Goal: Task Accomplishment & Management: Use online tool/utility

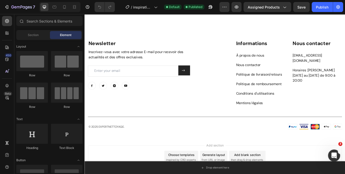
scroll to position [1527, 0]
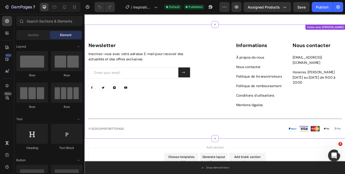
click at [194, 130] on div "Title Line" at bounding box center [234, 133] width 293 height 20
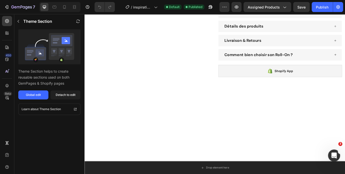
scroll to position [0, 0]
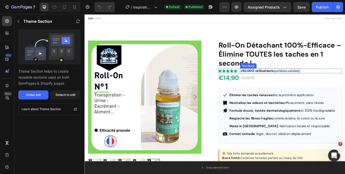
click at [265, 59] on h1 "Roll-On Détachant 100%-Efficace – Élimine TOUTES les taches en 1 seconde !" at bounding box center [310, 60] width 143 height 32
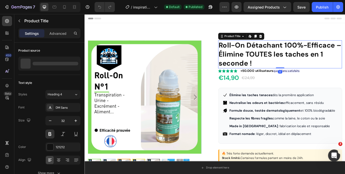
click at [265, 59] on h1 "Roll-On Détachant 100%-Efficace – Élimine TOUTES les taches en 1 seconde !" at bounding box center [310, 60] width 143 height 32
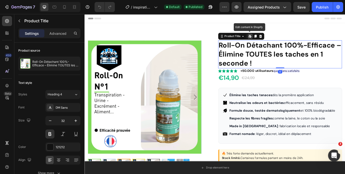
click at [265, 60] on h1 "Roll-On Détachant 100%-Efficace – Élimine TOUTES les taches en 1 seconde !" at bounding box center [310, 60] width 143 height 32
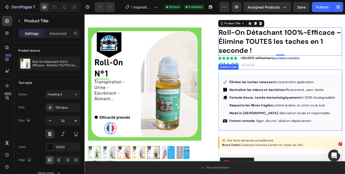
scroll to position [6, 0]
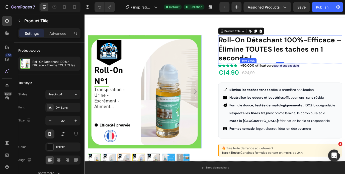
click at [295, 74] on strong "+50.000 utilisateurs" at bounding box center [283, 73] width 38 height 5
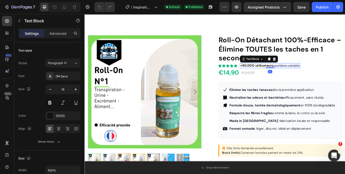
click at [295, 74] on strong "+50.000 utilisateurs" at bounding box center [283, 73] width 38 height 5
click at [285, 74] on strong "+50.000 utilisateurs" at bounding box center [283, 73] width 38 height 5
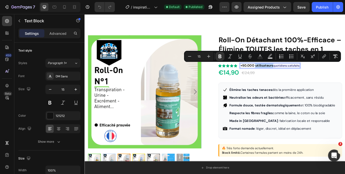
click at [285, 74] on strong "+50.000 utilisateurs" at bounding box center [283, 73] width 38 height 5
click at [270, 72] on strong "+50.000 utilisateurs" at bounding box center [283, 73] width 38 height 5
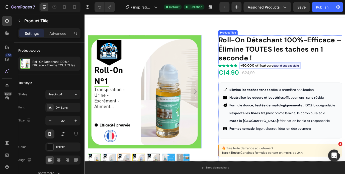
click at [337, 65] on h1 "Roll-On Détachant 100%-Efficace – Élimine TOUTES les taches en 1 seconde !" at bounding box center [310, 54] width 143 height 32
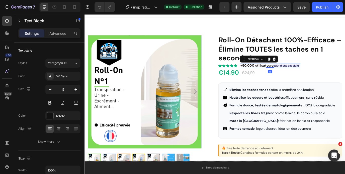
click at [288, 72] on strong "+50.000 utilisateurs" at bounding box center [283, 73] width 38 height 5
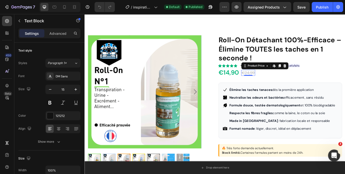
click at [274, 83] on div "€24,99" at bounding box center [273, 81] width 16 height 7
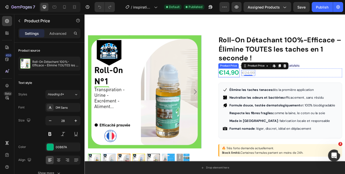
click at [255, 79] on div "€14,90" at bounding box center [251, 82] width 25 height 10
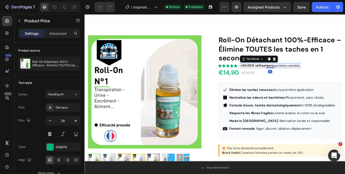
click at [305, 72] on span "quotidiens satisfaits" at bounding box center [317, 73] width 30 height 4
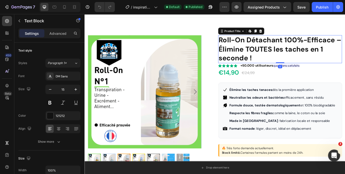
click at [273, 51] on h1 "Roll-On Détachant 100%-Efficace – Élimine TOUTES les taches en 1 seconde !" at bounding box center [310, 54] width 143 height 32
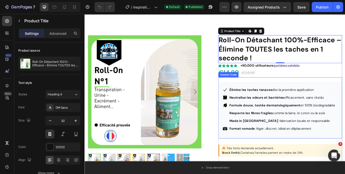
click at [277, 148] on strong "Format nomade" at bounding box center [265, 146] width 29 height 6
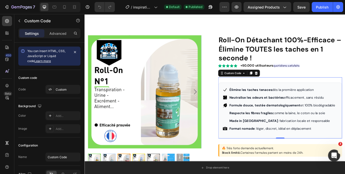
click at [264, 105] on ul "Élimine les taches tenaces dès la première application Neutralise les odeurs et…" at bounding box center [310, 123] width 132 height 51
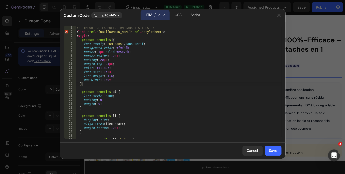
click at [175, 84] on div "<!-- IMPORT DE LA POLICE DM SANS + STYLES --> < link href = "[URL][DOMAIN_NAME]…" at bounding box center [178, 86] width 206 height 121
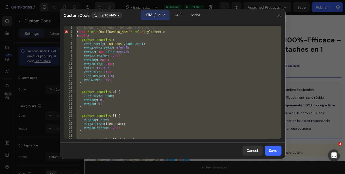
click at [209, 106] on div "<!-- IMPORT DE LA POLICE DM SANS + STYLES --> < link href = "[URL][DOMAIN_NAME]…" at bounding box center [178, 86] width 206 height 121
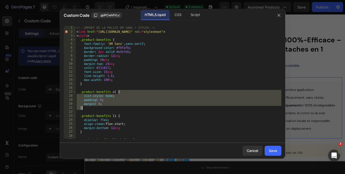
click at [209, 106] on div "<!-- IMPORT DE LA POLICE DM SANS + STYLES --> < link href = "[URL][DOMAIN_NAME]…" at bounding box center [178, 86] width 206 height 121
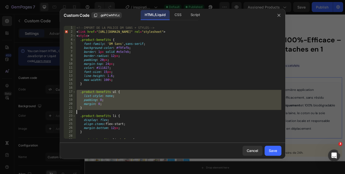
click at [209, 106] on div "<!-- IMPORT DE LA POLICE DM SANS + STYLES --> < link href = "[URL][DOMAIN_NAME]…" at bounding box center [178, 86] width 206 height 121
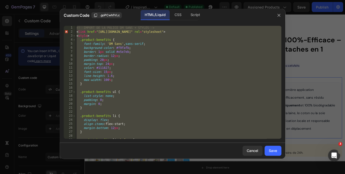
paste textarea "</section"
type textarea "</section>"
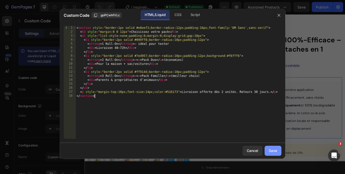
click at [265, 151] on button "Save" at bounding box center [272, 151] width 17 height 10
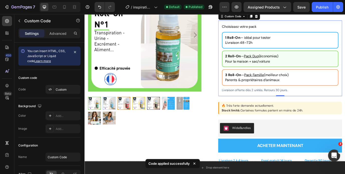
scroll to position [71, 0]
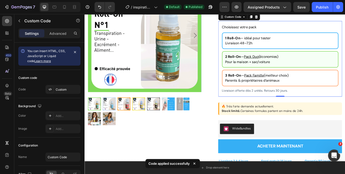
click at [327, 92] on div "Parents & propriétaires d’animaux" at bounding box center [309, 91] width 127 height 6
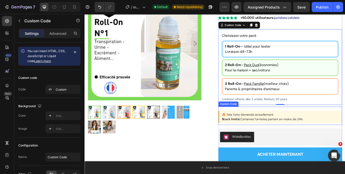
scroll to position [65, 0]
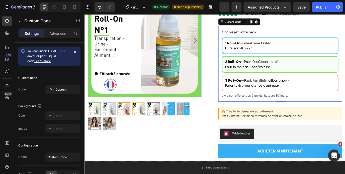
click at [321, 93] on li "3 Roll-On — Pack Famille (meilleur choix) Parents & propriétaires d’animaux" at bounding box center [310, 93] width 134 height 19
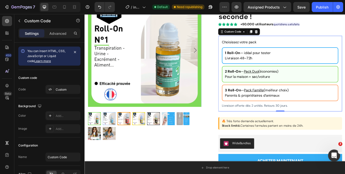
scroll to position [65, 0]
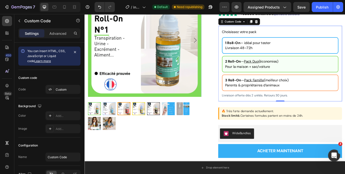
click at [312, 95] on div "Parents & propriétaires d’animaux" at bounding box center [309, 96] width 127 height 6
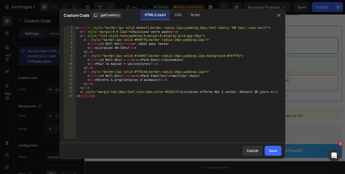
click at [281, 84] on div "1 2 3 4 5 6 7 8 9 10 11 12 13 14 15 16 17 18 < section style = "border:1px soli…" at bounding box center [172, 82] width 225 height 121
click at [250, 152] on div "Cancel" at bounding box center [253, 150] width 12 height 5
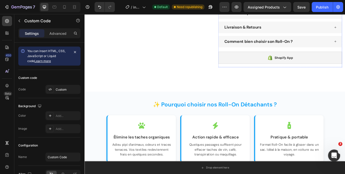
scroll to position [388, 0]
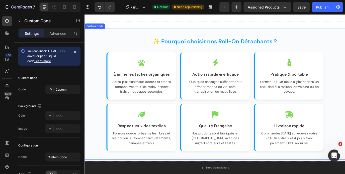
click at [272, 37] on div "✨ Pourquoi choisir nos Roll-On Détachants ? Élimine les taches organiques Adieu…" at bounding box center [234, 106] width 301 height 151
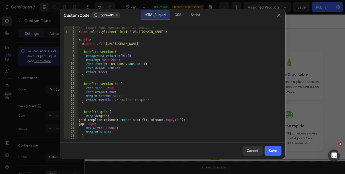
click at [130, 87] on div "<!-- Import Font Awesome pour les icônes --> < link rel = "stylesheet" href = "…" at bounding box center [179, 86] width 204 height 121
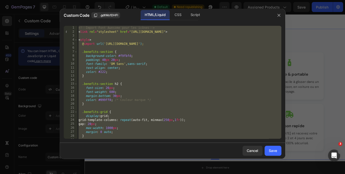
type textarea "</section>"
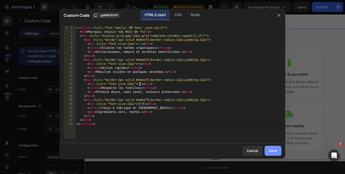
click at [269, 151] on button "Save" at bounding box center [272, 151] width 17 height 10
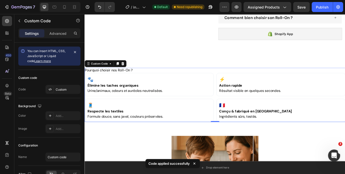
scroll to position [338, 0]
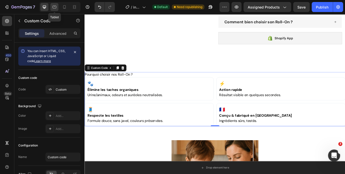
click at [58, 8] on div at bounding box center [54, 7] width 8 height 8
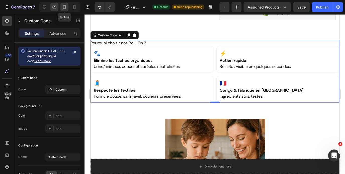
click at [64, 7] on icon at bounding box center [64, 7] width 5 height 5
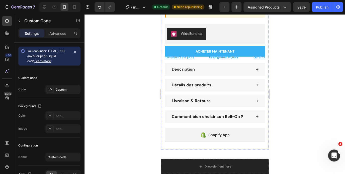
scroll to position [354, 0]
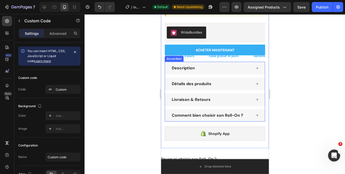
click at [251, 119] on div "Comment bien choisir son Roll-On ?" at bounding box center [211, 115] width 81 height 7
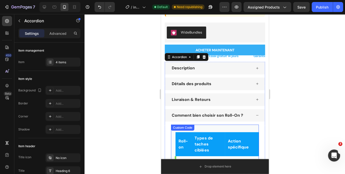
scroll to position [386, 0]
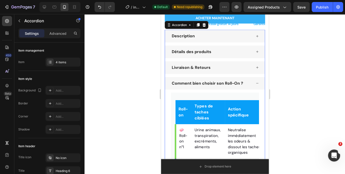
click at [248, 86] on div "Comment bien choisir son Roll-On ?" at bounding box center [211, 83] width 81 height 7
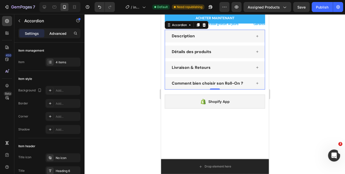
click at [52, 33] on p "Advanced" at bounding box center [57, 33] width 17 height 5
type input "100%"
type input "100"
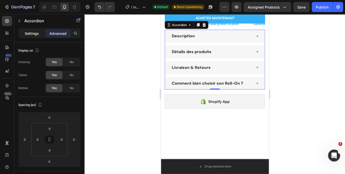
click at [31, 32] on p "Settings" at bounding box center [32, 33] width 14 height 5
type input "12"
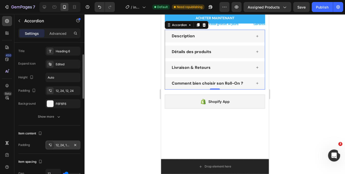
scroll to position [0, 0]
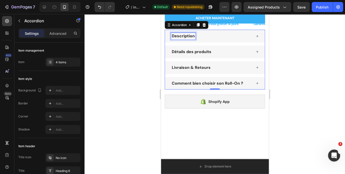
click at [171, 37] on div "Description" at bounding box center [183, 36] width 25 height 7
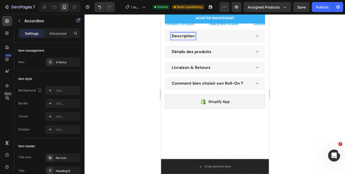
click at [171, 37] on div "Description" at bounding box center [183, 36] width 25 height 7
click at [166, 38] on div "Description" at bounding box center [215, 36] width 100 height 13
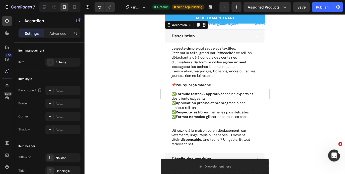
click at [166, 38] on div "Description" at bounding box center [215, 36] width 100 height 13
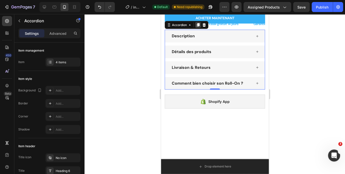
click at [196, 27] on icon at bounding box center [197, 25] width 3 height 4
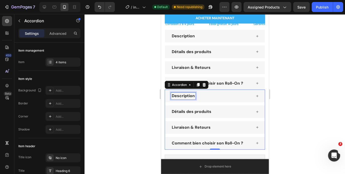
click at [189, 99] on p "Description" at bounding box center [182, 95] width 23 height 5
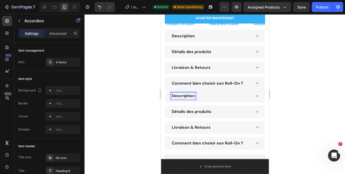
click at [209, 99] on div "Description" at bounding box center [211, 96] width 81 height 7
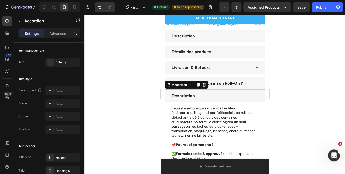
click at [209, 99] on div "Description" at bounding box center [211, 96] width 81 height 7
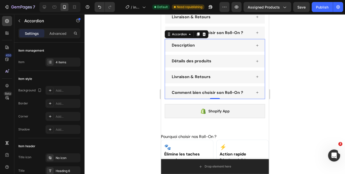
scroll to position [440, 0]
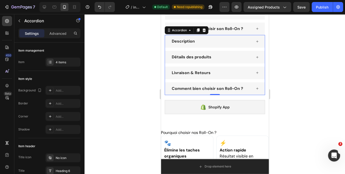
click at [252, 94] on div "Comment bien choisir son Roll-On ?" at bounding box center [215, 88] width 100 height 13
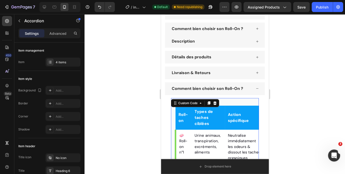
click at [215, 121] on th "Types de taches ciblées" at bounding box center [207, 118] width 33 height 24
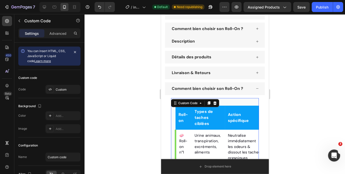
click at [215, 121] on th "Types de taches ciblées" at bounding box center [207, 118] width 33 height 24
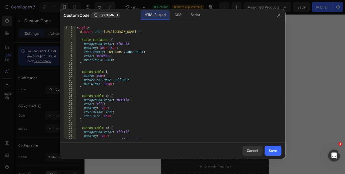
click at [133, 101] on div "< style > @ import url( '[URL][DOMAIN_NAME]' ) ; .table-container { background-…" at bounding box center [178, 86] width 206 height 121
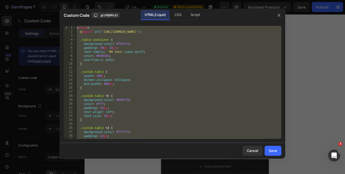
type textarea "</section>"
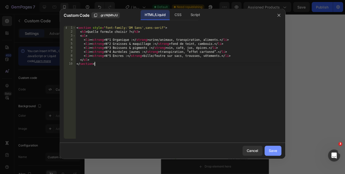
click at [271, 149] on div "Save" at bounding box center [273, 150] width 8 height 5
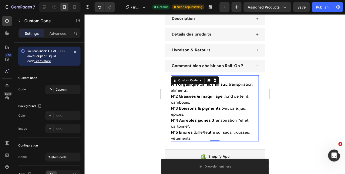
scroll to position [426, 0]
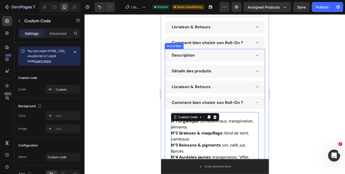
click at [217, 58] on div "Description" at bounding box center [211, 55] width 81 height 7
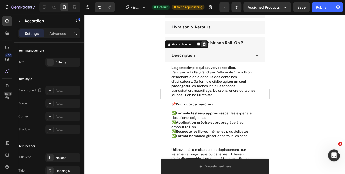
click at [204, 46] on icon at bounding box center [203, 45] width 3 height 4
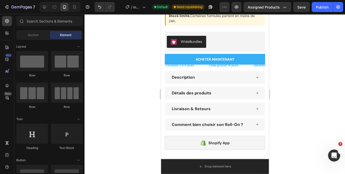
click at [235, 81] on div "Description" at bounding box center [211, 77] width 81 height 7
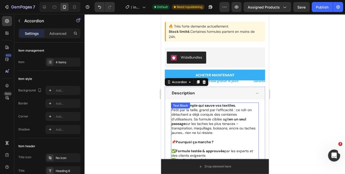
scroll to position [331, 0]
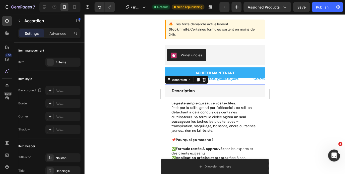
click at [221, 94] on div "Description" at bounding box center [211, 90] width 81 height 7
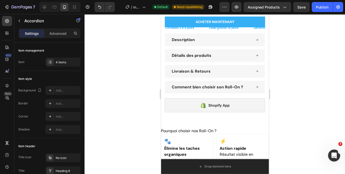
scroll to position [417, 0]
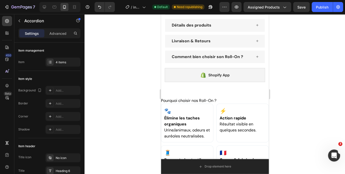
click at [251, 57] on div "Comment bien choisir son Roll-On ?" at bounding box center [211, 57] width 81 height 7
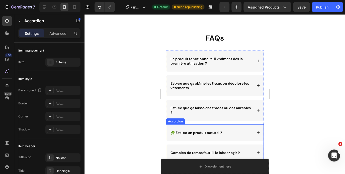
scroll to position [1750, 0]
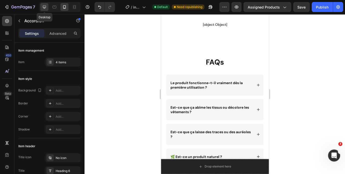
click at [44, 7] on icon at bounding box center [44, 7] width 5 height 5
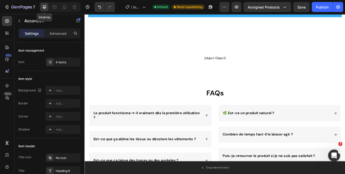
scroll to position [1790, 0]
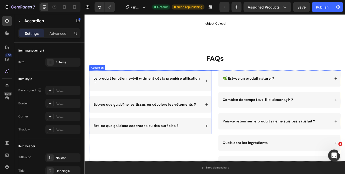
click at [197, 88] on strong "Le produit fonctionne-t-il vraiment dès la première utilisation ?" at bounding box center [155, 90] width 123 height 11
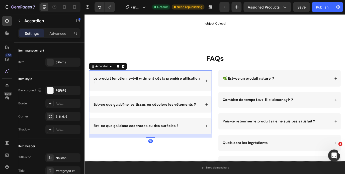
click at [197, 88] on strong "Le produit fonctionne-t-il vraiment dès la première utilisation ?" at bounding box center [155, 90] width 123 height 11
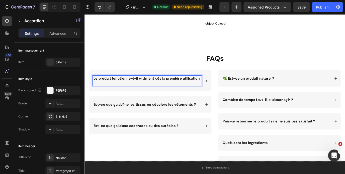
click at [197, 88] on strong "Le produit fonctionne-t-il vraiment dès la première utilisation ?" at bounding box center [155, 90] width 123 height 11
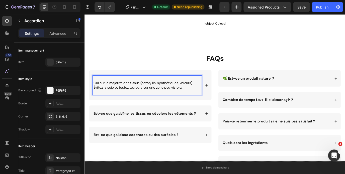
click at [139, 96] on p "Oui sur la majorité des tissus (coton, lin, synthétiques, velours). Évitez la s…" at bounding box center [156, 96] width 124 height 11
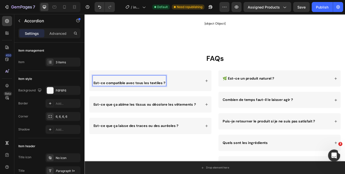
click at [96, 93] on strong "Est-ce compatible avec tous les textiles ?" at bounding box center [135, 93] width 83 height 5
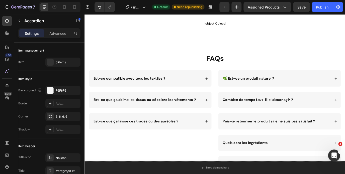
click at [197, 86] on div "Est-ce compatible avec tous les textiles ?" at bounding box center [157, 88] width 126 height 7
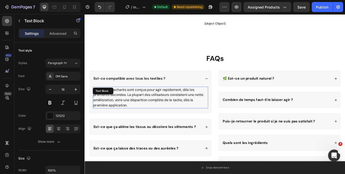
click at [148, 104] on p "Oui ! Nos détachants sont conçus pour agir rapidement, dès les premières second…" at bounding box center [160, 110] width 132 height 24
click at [148, 114] on p "Oui ! Nos détachants sont conçus pour agir rapidement, dès les premières second…" at bounding box center [160, 110] width 132 height 24
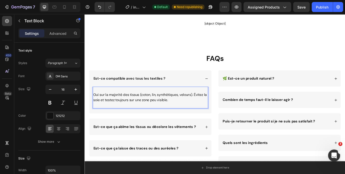
click at [96, 107] on p "Oui sur la majorité des tissus (coton, lin, synthétiques, velours). Évitez la s…" at bounding box center [160, 110] width 132 height 12
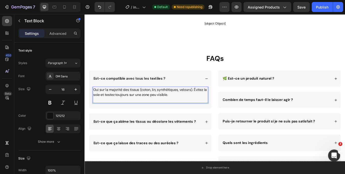
click at [104, 111] on p "Rich Text Editor. Editing area: main" at bounding box center [160, 113] width 132 height 6
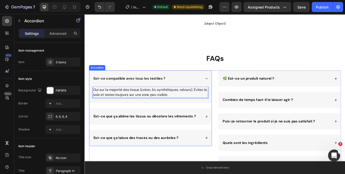
click at [201, 132] on strong "Est-ce que ça abîme les tissus ou décolore les vêtements ?" at bounding box center [153, 131] width 118 height 5
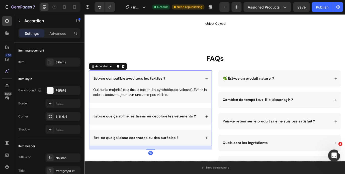
click at [222, 134] on div "Est-ce que ça abîme les tissus ou décolore les vêtements ?" at bounding box center [160, 132] width 141 height 19
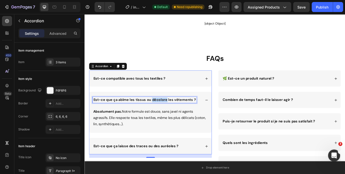
click at [167, 113] on strong "Est-ce que ça abîme les tissus ou décolore les vêtements ?" at bounding box center [153, 112] width 118 height 5
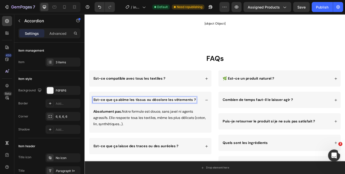
click at [167, 113] on strong "Est-ce que ça abîme les tissus ou décolore les vêtements ?" at bounding box center [153, 112] width 118 height 5
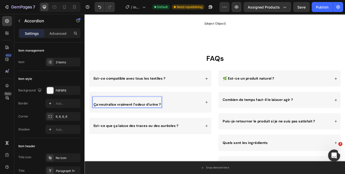
click at [95, 117] on strong "Ça neutralise vraiment l’odeur d’urine ?" at bounding box center [133, 118] width 78 height 5
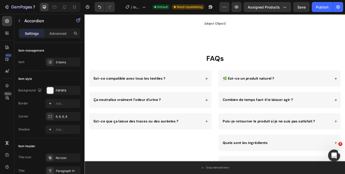
click at [204, 118] on div "Ça neutralise vraiment l’odeur d’urine ?" at bounding box center [160, 113] width 141 height 19
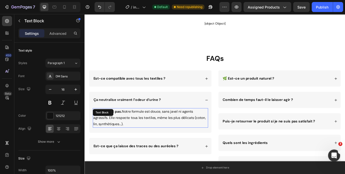
click at [156, 127] on p "Absolument pas. Notre formule est douce, sans javel ni agents agressifs. Elle r…" at bounding box center [160, 134] width 132 height 22
click at [139, 137] on p "Absolument pas. Notre formule est douce, sans javel ni agents agressifs. Elle r…" at bounding box center [160, 134] width 132 height 22
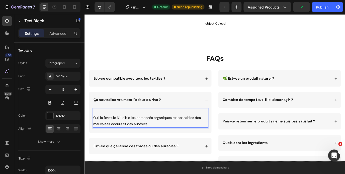
click at [96, 134] on p "Oui, la formule N°1 cible les composés organiques responsables des mauvaises od…" at bounding box center [160, 137] width 132 height 15
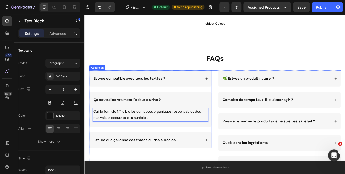
click at [180, 106] on div "Ça neutralise vraiment l’odeur d’urine ?" at bounding box center [160, 113] width 141 height 19
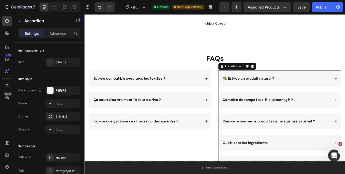
click at [312, 88] on div "🌿 Est-ce un produit naturel ?" at bounding box center [306, 88] width 126 height 7
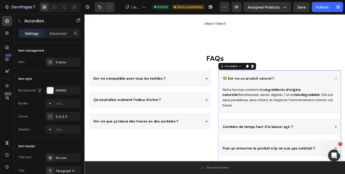
click at [305, 89] on div "🌿 Est-ce un produit naturel ?" at bounding box center [306, 88] width 126 height 7
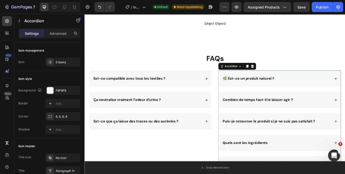
click at [331, 113] on div "Combien de temps faut-il le laisser agir ?" at bounding box center [306, 113] width 126 height 7
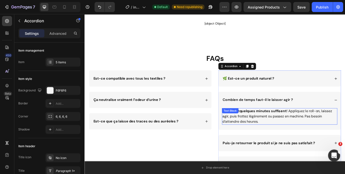
click at [279, 125] on div "Seulement quelques minutes suffisent ! Appliquez le roll-on, laissez agir, puis…" at bounding box center [309, 132] width 133 height 19
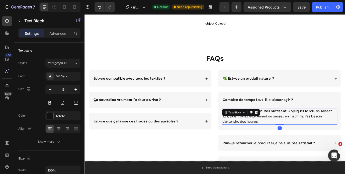
click at [279, 125] on div "Text Block" at bounding box center [265, 128] width 44 height 8
click at [296, 132] on p "Seulement quelques minutes suffisent ! Appliquez le roll-on, laissez agir, puis…" at bounding box center [309, 132] width 132 height 18
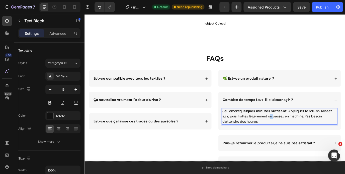
click at [296, 132] on p "Seulement quelques minutes suffisent ! Appliquez le roll-on, laissez agir, puis…" at bounding box center [309, 132] width 132 height 18
click at [245, 132] on p "30 à 60 secondes suffisent dans la plupart des cas, puis tamponnez avec un chif…" at bounding box center [309, 135] width 132 height 12
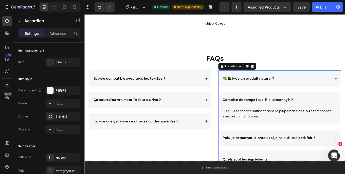
click at [281, 162] on div "Puis-je retourner le produit si je ne suis pas satisfait ?" at bounding box center [309, 157] width 141 height 19
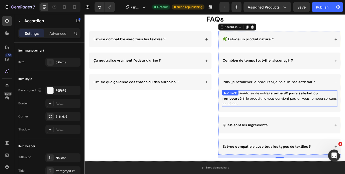
scroll to position [1859, 0]
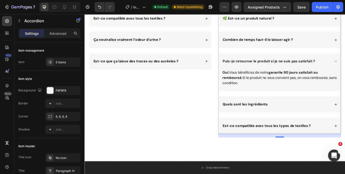
click at [310, 122] on div "Quels sont les ingrédients" at bounding box center [309, 118] width 141 height 19
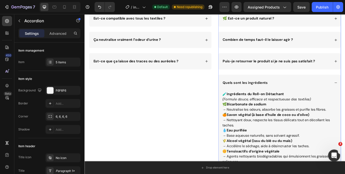
click at [305, 89] on div "Quels sont les ingrédients" at bounding box center [309, 93] width 141 height 19
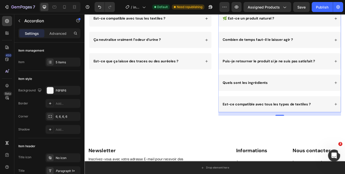
click at [332, 118] on strong "Est-ce compatible avec tous les types de textiles ?" at bounding box center [295, 117] width 102 height 5
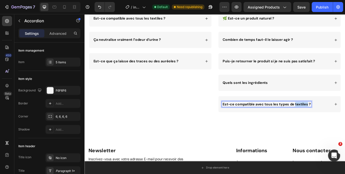
click at [332, 118] on strong "Est-ce compatible avec tous les types de textiles ?" at bounding box center [295, 117] width 102 height 5
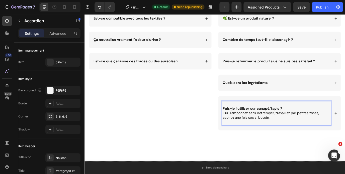
click at [246, 121] on strong "Puis-je l’utiliser sur canapé/tapis ?" at bounding box center [278, 122] width 69 height 5
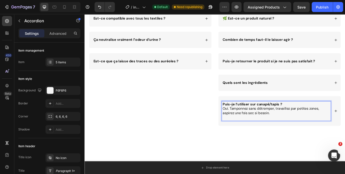
click at [286, 126] on p "Oui. Tamponnez sans détremper, travaillez par petites zones, aspirez une fois s…" at bounding box center [306, 126] width 124 height 11
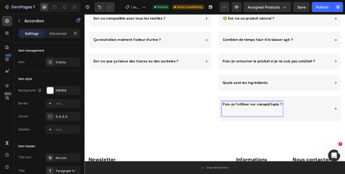
click at [256, 130] on p "Rich Text Editor. Editing area: main" at bounding box center [278, 128] width 69 height 5
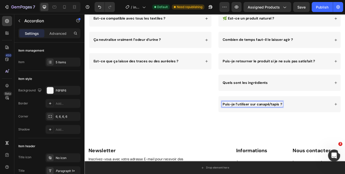
click at [325, 120] on div "Puis-je l’utiliser sur canapé/tapis ?" at bounding box center [306, 118] width 126 height 7
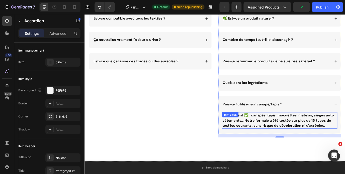
click at [278, 134] on div "Absolument ✅ : canapés, tapis, moquettes, matelas, sièges auto, vêtements… Notr…" at bounding box center [309, 136] width 133 height 19
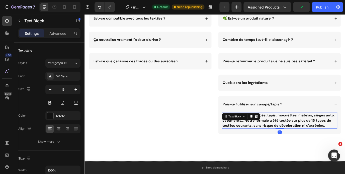
click at [278, 134] on icon at bounding box center [276, 132] width 4 height 4
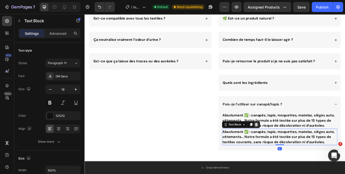
click at [284, 140] on icon at bounding box center [282, 142] width 4 height 4
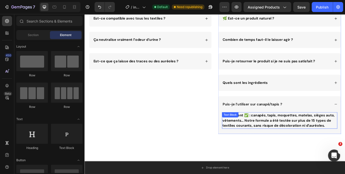
click at [308, 136] on strong "Absolument ✅ : canapés, tapis, moquettes, matelas, sièges auto, vêtements… Notr…" at bounding box center [308, 136] width 130 height 17
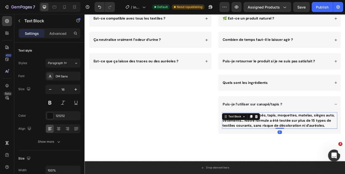
click at [308, 136] on strong "Absolument ✅ : canapés, tapis, moquettes, matelas, sièges auto, vêtements… Notr…" at bounding box center [308, 136] width 130 height 17
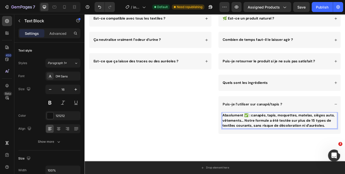
click at [308, 136] on strong "Absolument ✅ : canapés, tapis, moquettes, matelas, sièges auto, vêtements… Notr…" at bounding box center [308, 136] width 130 height 17
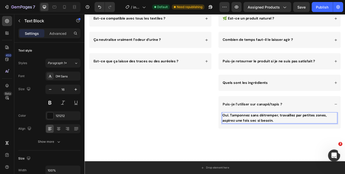
click at [285, 133] on strong "Oui. Tamponnez sans détremper, travaillez par petites zones, aspirez une fois s…" at bounding box center [303, 133] width 121 height 11
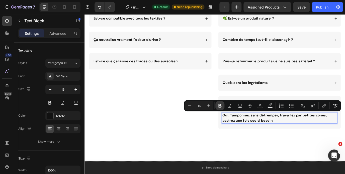
click at [217, 107] on icon "Editor contextual toolbar" at bounding box center [219, 105] width 5 height 5
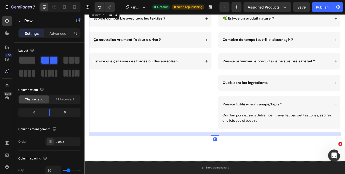
click at [319, 149] on div "🌿 Est-ce un produit naturel ? Combien de temps faut-il le laisser agir ? Puis-j…" at bounding box center [310, 80] width 142 height 141
click at [310, 118] on strong "Puis-je l’utiliser sur canapé/tapis ?" at bounding box center [278, 117] width 69 height 5
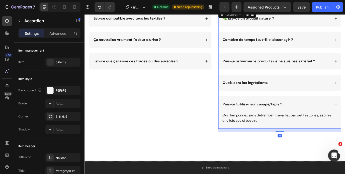
click at [327, 116] on div "Puis-je l’utiliser sur canapé/tapis ?" at bounding box center [306, 118] width 126 height 7
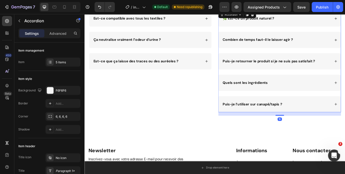
click at [305, 95] on div "Quels sont les ingrédients" at bounding box center [306, 93] width 126 height 7
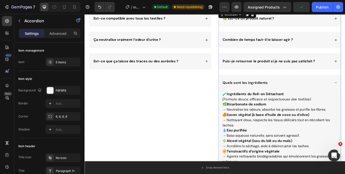
click at [305, 95] on div "Quels sont les ingrédients" at bounding box center [306, 93] width 126 height 7
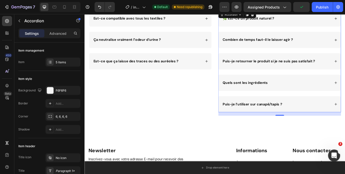
click at [324, 120] on div "Puis-je l’utiliser sur canapé/tapis ?" at bounding box center [306, 118] width 126 height 7
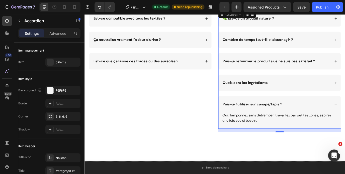
click at [324, 120] on div "Puis-je l’utiliser sur canapé/tapis ?" at bounding box center [306, 118] width 126 height 7
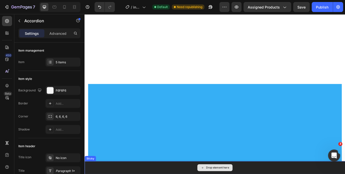
scroll to position [0, 0]
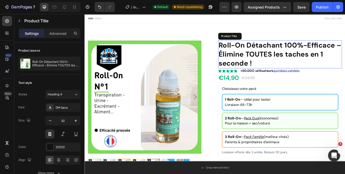
click at [318, 57] on h1 "Roll-On Détachant 100%-Efficace – Élimine TOUTES les taches en 1 seconde !" at bounding box center [310, 60] width 143 height 32
click at [318, 98] on h3 "Choisissez votre pack" at bounding box center [310, 100] width 134 height 6
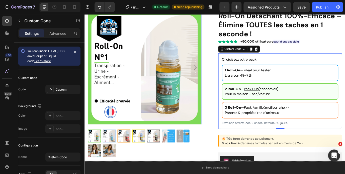
scroll to position [32, 0]
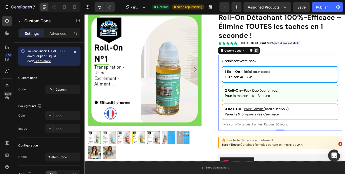
click at [284, 57] on icon at bounding box center [282, 56] width 3 height 4
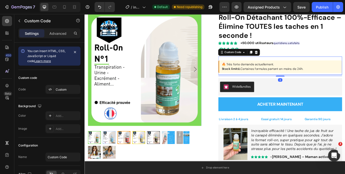
click at [311, 66] on div "🔥 Très forte demande actuellement. Stock limité. Certaines formules partent en …" at bounding box center [310, 73] width 143 height 21
click at [282, 58] on icon at bounding box center [282, 58] width 4 height 4
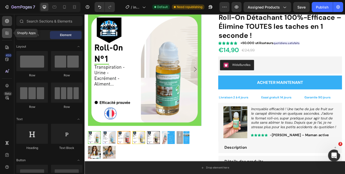
click at [7, 34] on icon at bounding box center [7, 33] width 5 height 5
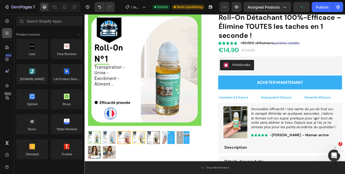
click at [6, 31] on icon at bounding box center [7, 33] width 5 height 5
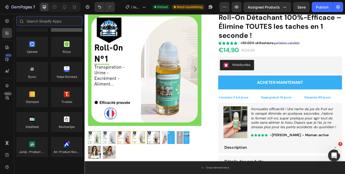
scroll to position [0, 0]
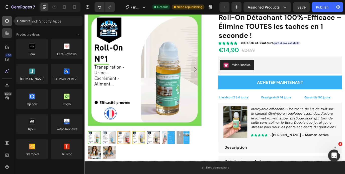
click at [7, 19] on icon at bounding box center [7, 21] width 5 height 5
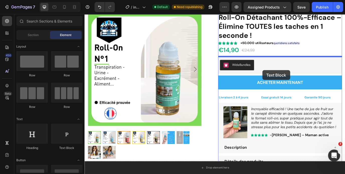
drag, startPoint x: 153, startPoint y: 152, endPoint x: 262, endPoint y: 70, distance: 136.5
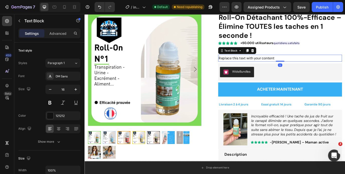
click at [277, 64] on div "Replace this text with your content" at bounding box center [310, 65] width 143 height 8
click at [277, 64] on p "Replace this text with your content" at bounding box center [310, 64] width 142 height 7
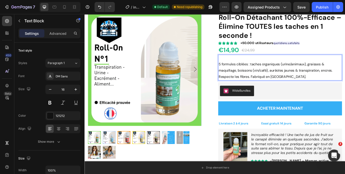
click at [239, 72] on p "5 formules ciblées : taches organiques (urine/animaux), graisses & maquillage, …" at bounding box center [310, 79] width 142 height 22
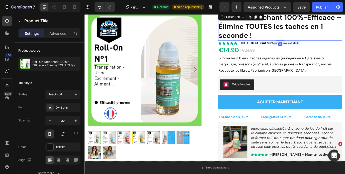
click at [345, 40] on h1 "Roll-On Détachant 100%-Efficace – Élimine TOUTES les taches en 1 seconde !" at bounding box center [310, 28] width 143 height 32
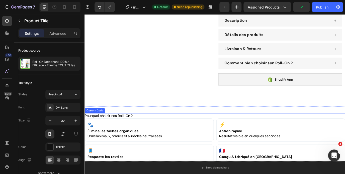
scroll to position [194, 0]
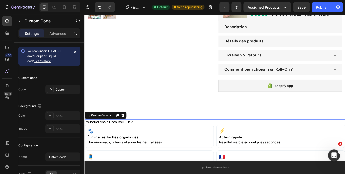
click at [260, 137] on h3 "Pourquoi choisir nos Roll-On ?" at bounding box center [234, 139] width 301 height 6
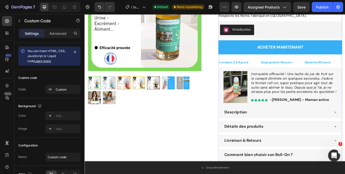
scroll to position [68, 0]
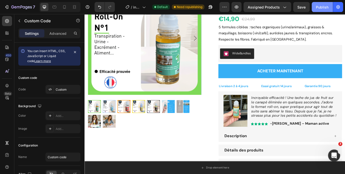
click at [316, 10] on button "Publish" at bounding box center [321, 7] width 21 height 10
click at [259, 97] on strong "Livraison 2 à 4 jours" at bounding box center [256, 97] width 34 height 5
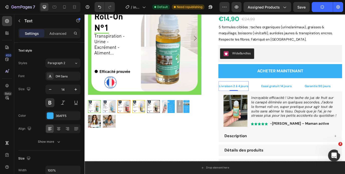
click at [259, 97] on strong "Livraison 2 à 4 jours" at bounding box center [256, 97] width 34 height 5
click at [254, 95] on strong "Livraison 2 à 4 jours" at bounding box center [256, 97] width 34 height 5
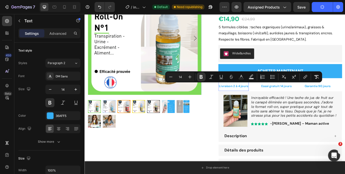
click at [258, 95] on strong "Livraison 2 à 4 jours" at bounding box center [256, 97] width 34 height 5
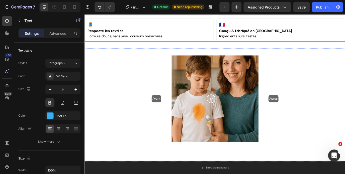
scroll to position [253, 0]
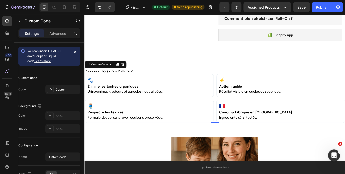
click at [119, 81] on h3 "Pourquoi choisir nos Roll-On ?" at bounding box center [234, 80] width 301 height 6
click at [55, 7] on icon at bounding box center [54, 7] width 5 height 5
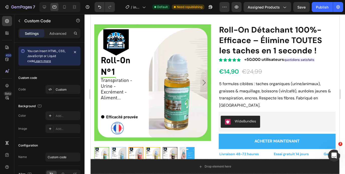
scroll to position [23, 0]
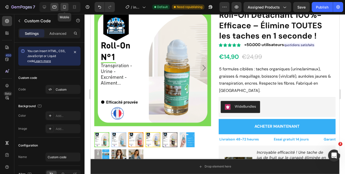
click at [67, 6] on icon at bounding box center [64, 7] width 5 height 5
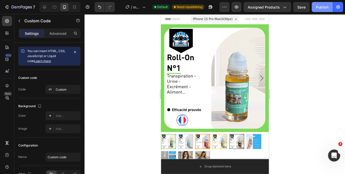
click at [321, 11] on button "Publish" at bounding box center [321, 7] width 21 height 10
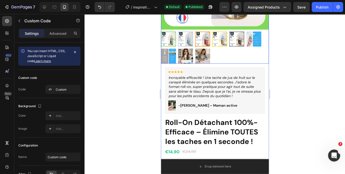
scroll to position [141, 0]
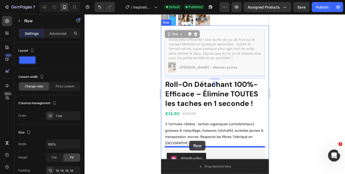
drag, startPoint x: 204, startPoint y: 31, endPoint x: 189, endPoint y: 141, distance: 110.8
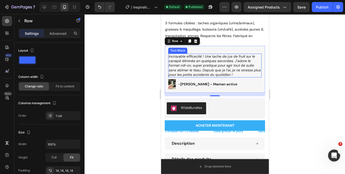
scroll to position [191, 0]
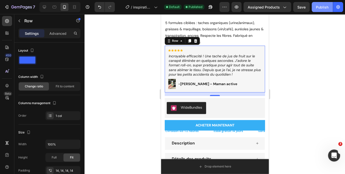
click at [316, 4] on button "Publish" at bounding box center [321, 7] width 21 height 10
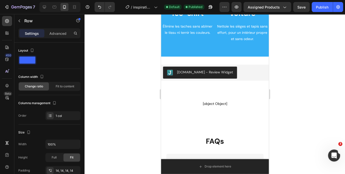
scroll to position [1385, 0]
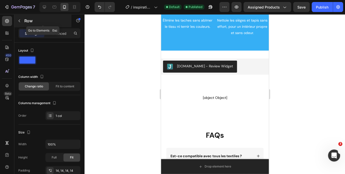
click at [20, 22] on icon "button" at bounding box center [19, 21] width 4 height 4
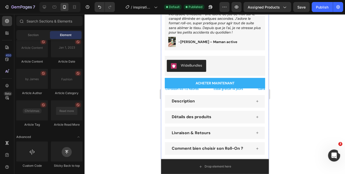
scroll to position [288, 0]
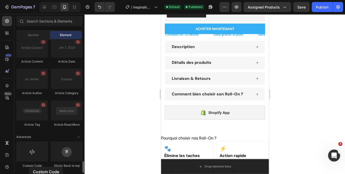
click at [29, 167] on div "Custom Code" at bounding box center [32, 166] width 32 height 5
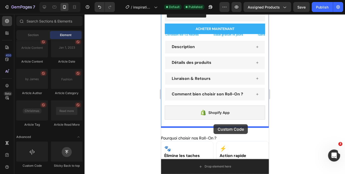
drag, startPoint x: 190, startPoint y: 170, endPoint x: 213, endPoint y: 124, distance: 51.0
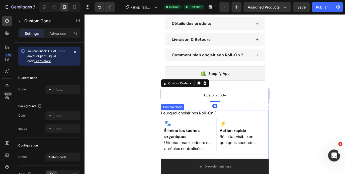
scroll to position [330, 0]
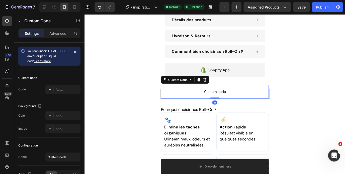
click at [198, 94] on span "Custom code" at bounding box center [215, 91] width 108 height 6
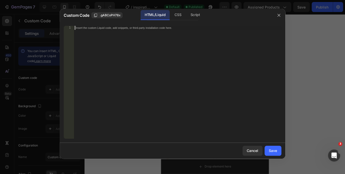
click at [140, 74] on div "Insert the custom Liquid code, add snippets, or third-party installation code h…" at bounding box center [177, 86] width 207 height 121
type textarea "</section>"
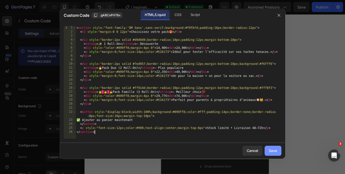
click at [270, 148] on div "Save" at bounding box center [273, 150] width 8 height 5
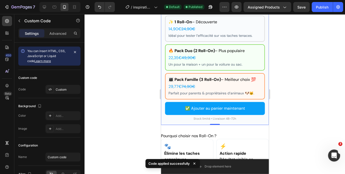
scroll to position [395, 0]
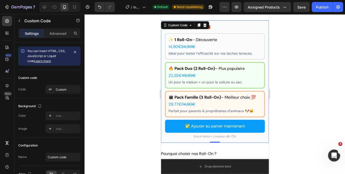
click at [195, 43] on div "✨ 1 Roll-On – Découverte 14,90€ 24,90€ Idéal pour tester l’efficacité sur vos t…" at bounding box center [215, 46] width 100 height 26
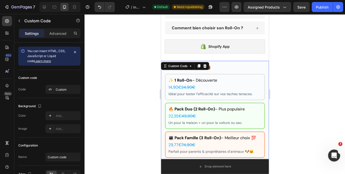
scroll to position [343, 0]
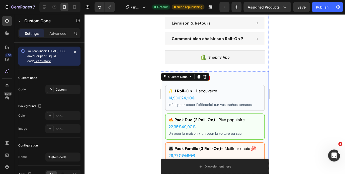
click at [227, 32] on div "Description Détails des produits Livraison & Retours Comment bien choisir son R…" at bounding box center [214, 15] width 100 height 60
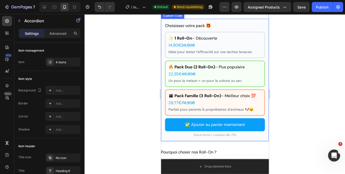
scroll to position [430, 0]
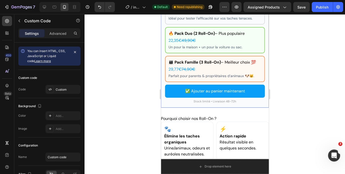
click at [197, 44] on div "🔥 Pack Duo (2 Roll-On) – Plus populaire 22,35€ 49,90€ Un pour la maison + un po…" at bounding box center [215, 40] width 100 height 26
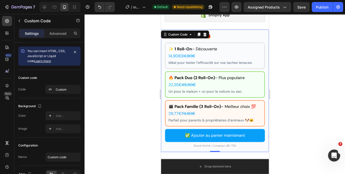
scroll to position [387, 0]
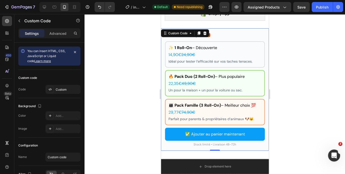
click at [226, 36] on h3 "Choisissez votre pack 🎁" at bounding box center [215, 35] width 100 height 6
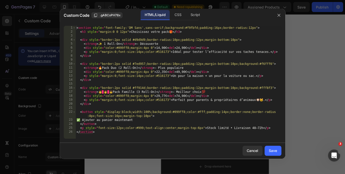
click at [139, 77] on div "< section style = "font-family:'DM Sans',sans-serif;background:#f9fbfd;padding:…" at bounding box center [178, 86] width 206 height 121
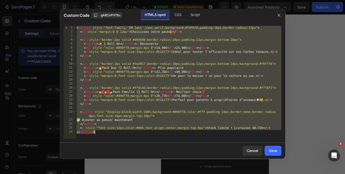
type textarea "</section>"
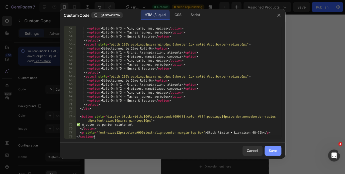
click at [266, 149] on button "Save" at bounding box center [272, 151] width 17 height 10
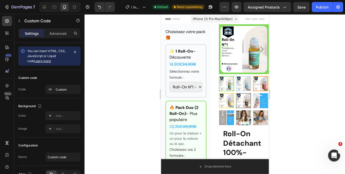
scroll to position [10, 0]
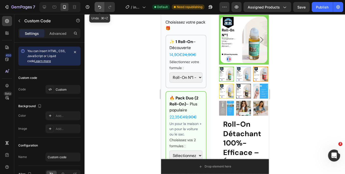
click at [99, 9] on icon "Undo/Redo" at bounding box center [99, 7] width 5 height 5
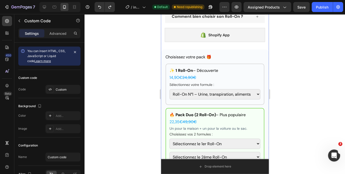
scroll to position [455, 0]
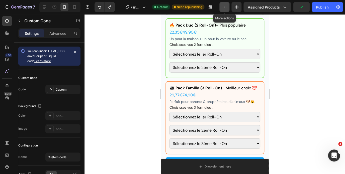
click at [224, 8] on icon "button" at bounding box center [224, 7] width 5 height 5
click at [305, 35] on div at bounding box center [214, 94] width 260 height 160
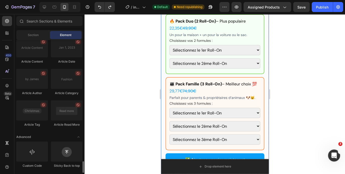
scroll to position [462, 0]
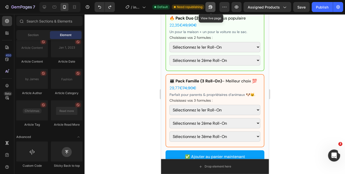
click at [210, 8] on icon "button" at bounding box center [208, 8] width 1 height 1
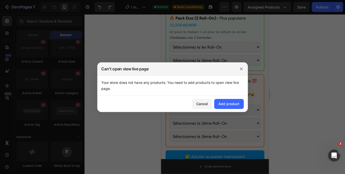
click at [240, 66] on button "button" at bounding box center [241, 69] width 8 height 8
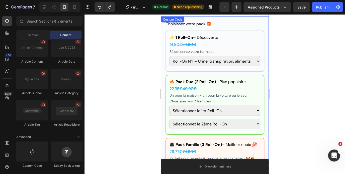
scroll to position [402, 0]
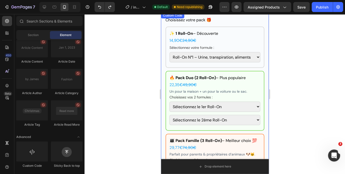
click at [262, 109] on div "🔥 Pack Duo (2 Roll-On) – Plus populaire 22,35€ 49,90€ Un pour la maison + un po…" at bounding box center [214, 101] width 99 height 60
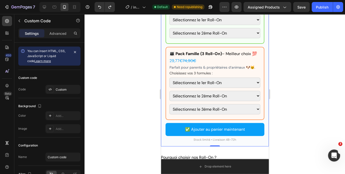
scroll to position [493, 0]
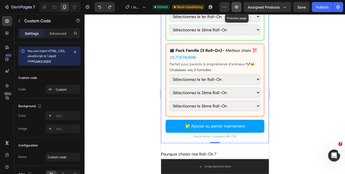
click at [237, 5] on icon "button" at bounding box center [236, 7] width 5 height 5
click at [7, 32] on icon at bounding box center [7, 33] width 5 height 5
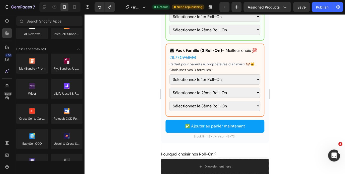
scroll to position [0, 0]
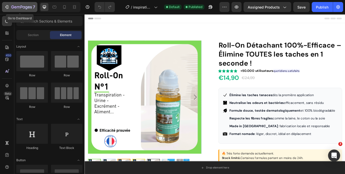
click at [10, 7] on div "7" at bounding box center [19, 7] width 31 height 6
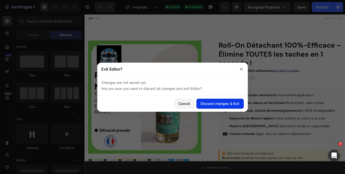
click at [214, 105] on div "Discard changes & Exit" at bounding box center [219, 103] width 39 height 5
